Goal: Communication & Community: Share content

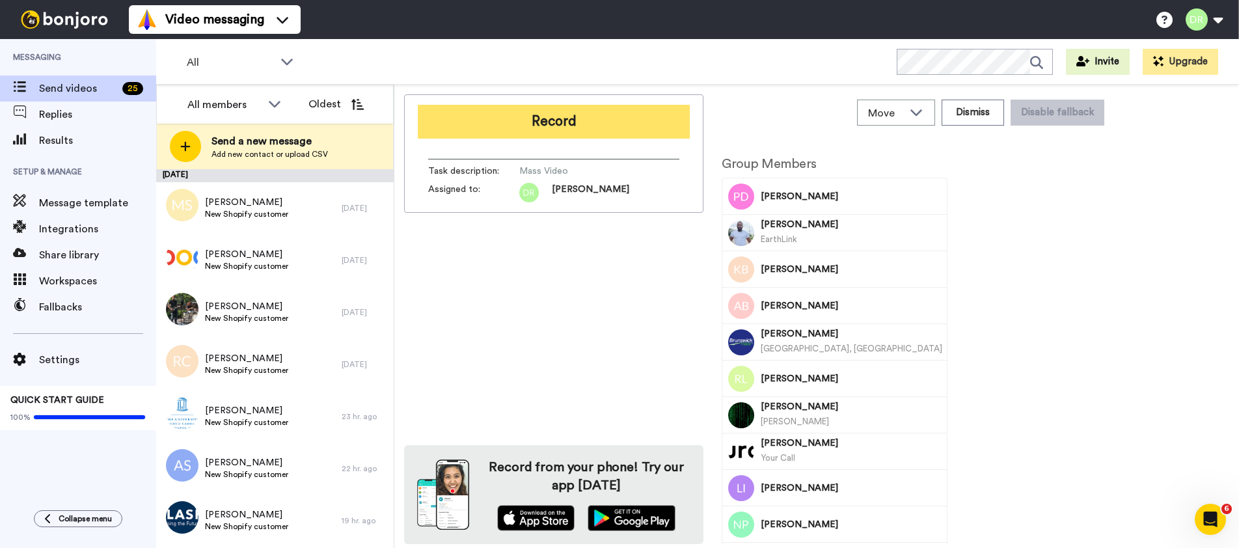
click at [513, 126] on button "Record" at bounding box center [554, 122] width 272 height 34
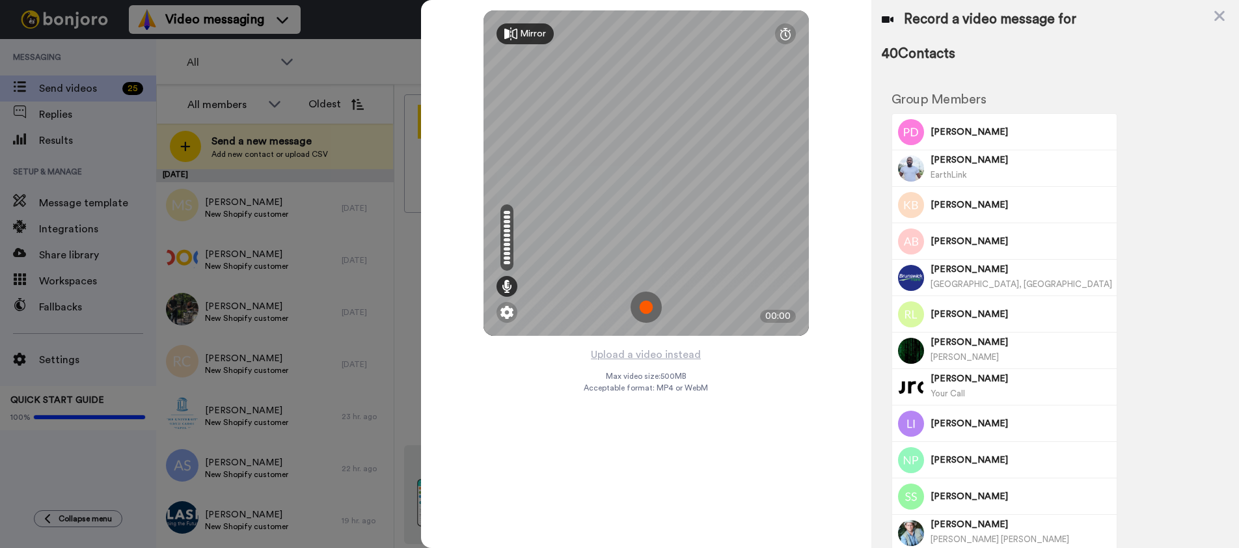
click at [649, 304] on img at bounding box center [645, 306] width 31 height 31
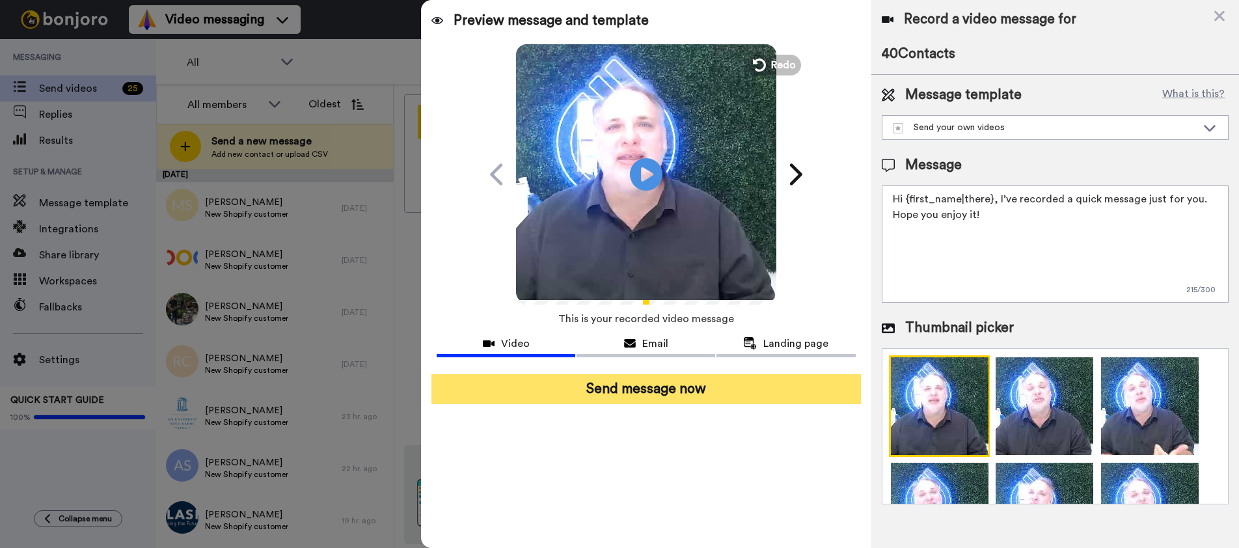
click at [672, 391] on button "Send message now" at bounding box center [645, 389] width 429 height 30
